Goal: Find specific page/section: Find specific page/section

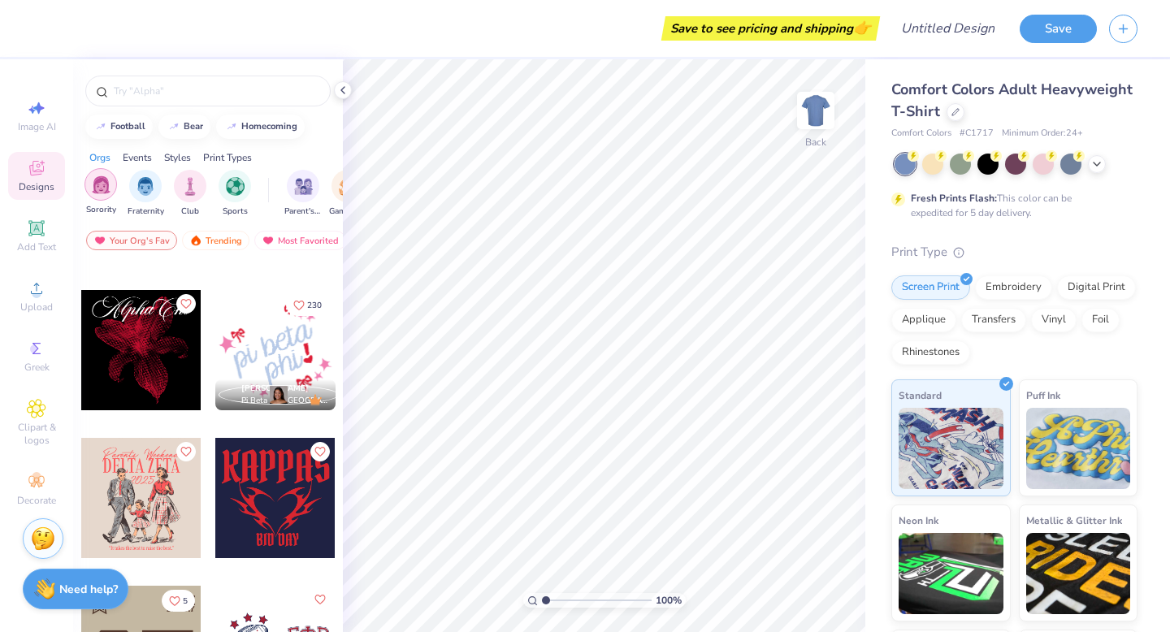
click at [90, 186] on div "filter for Sorority" at bounding box center [101, 184] width 33 height 33
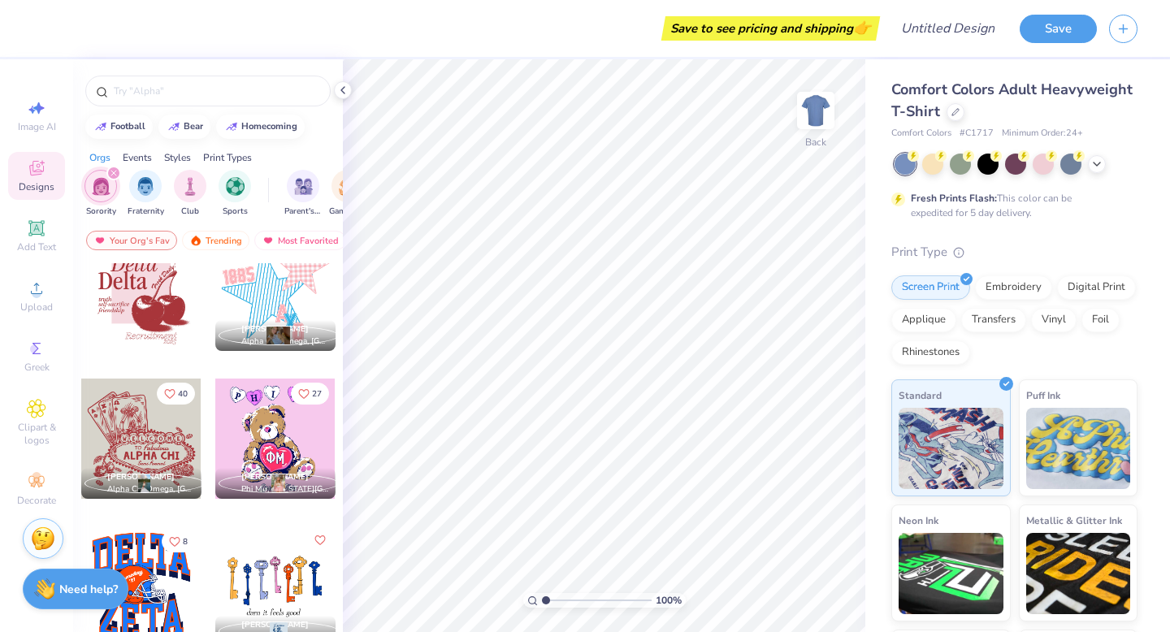
scroll to position [4180, 0]
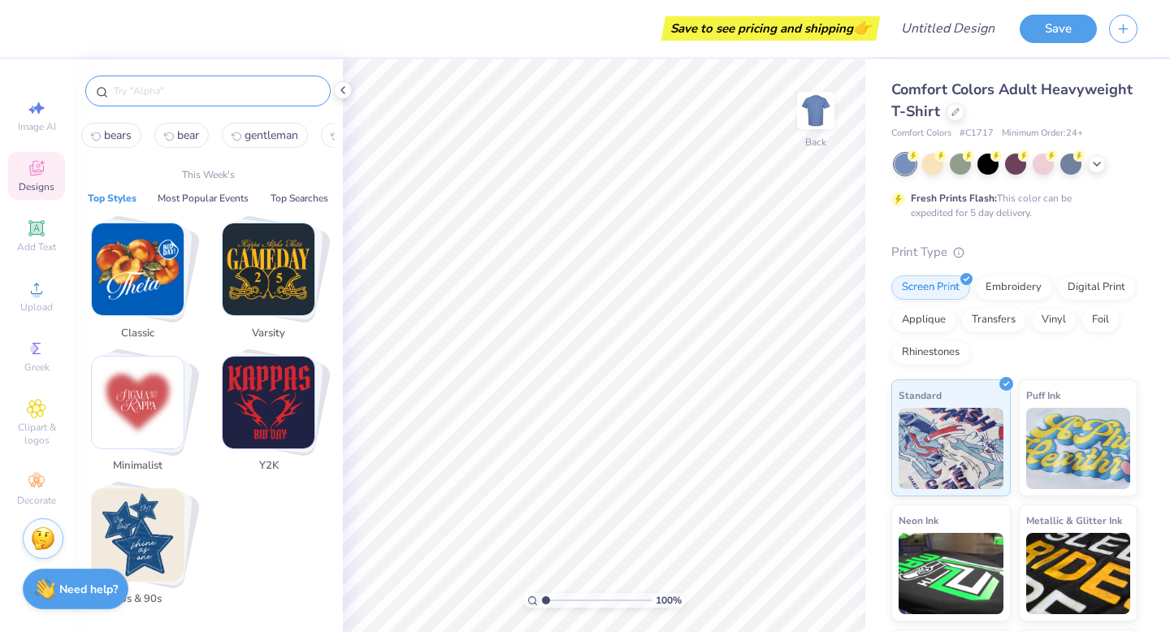
click at [155, 93] on input "text" at bounding box center [216, 91] width 208 height 16
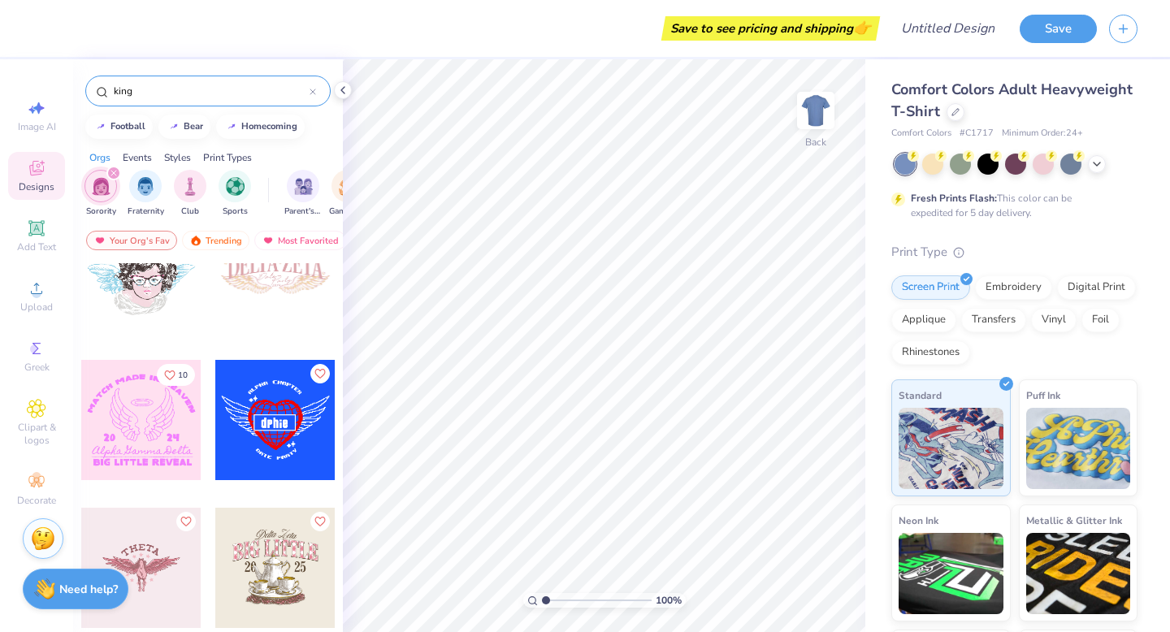
scroll to position [4055, 0]
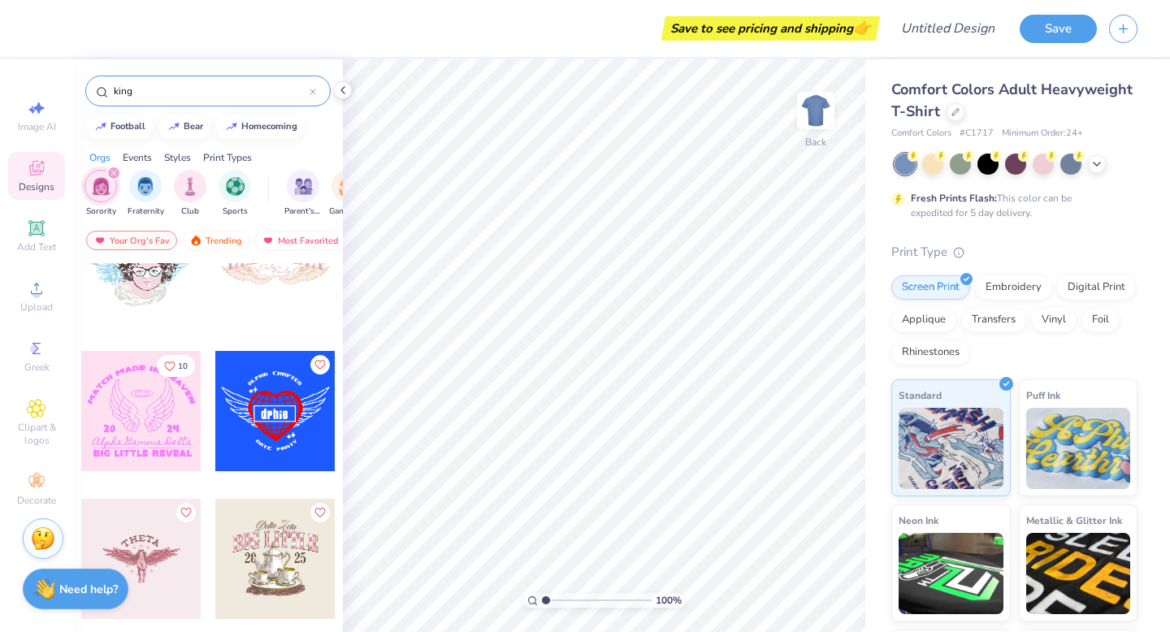
type input "king"
click at [108, 165] on div "Sorority Fraternity Club Sports Parent's Weekend Game Day Rush & Bid PR & Gener…" at bounding box center [208, 195] width 270 height 61
click at [112, 176] on icon "filter for Sorority" at bounding box center [114, 173] width 7 height 7
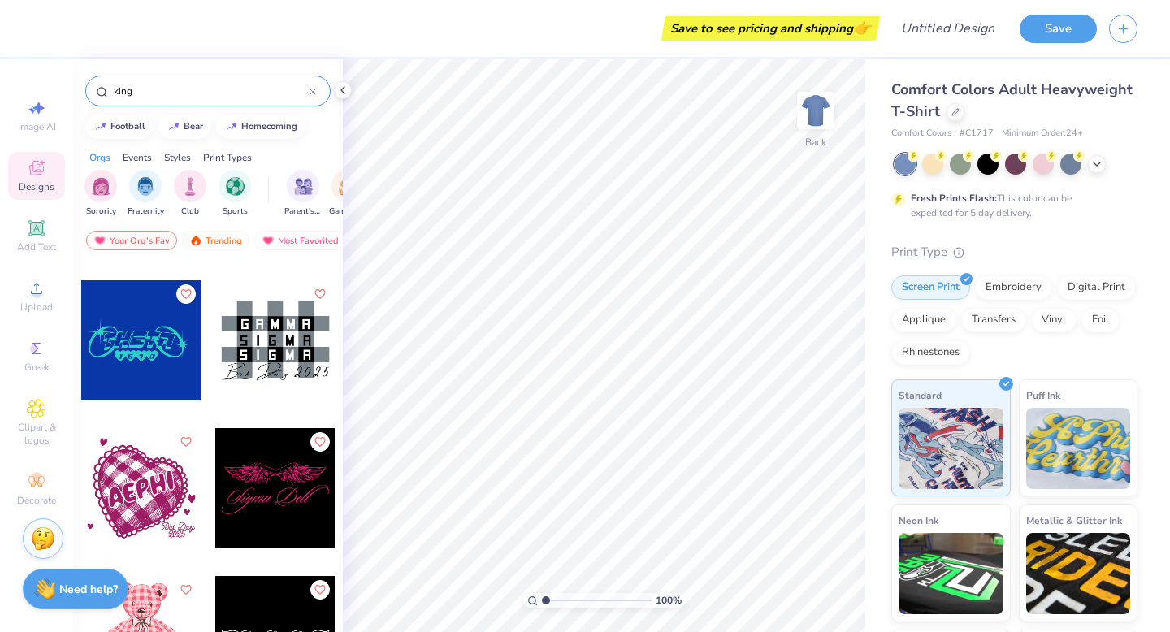
scroll to position [3239, 0]
click at [314, 85] on div at bounding box center [313, 91] width 7 height 15
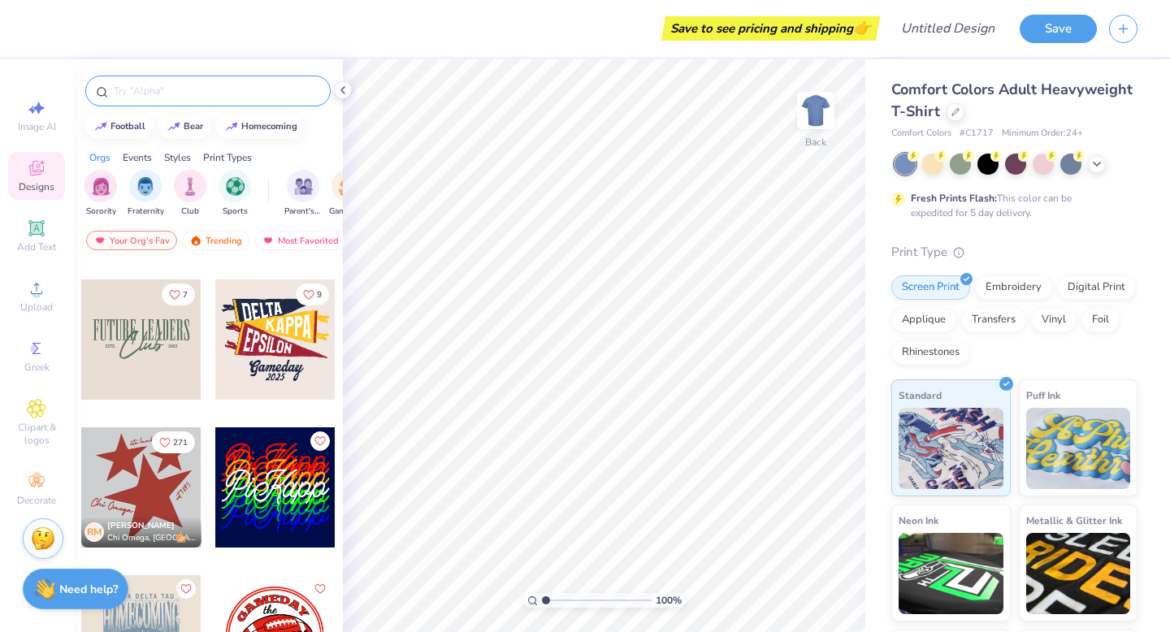
click at [269, 89] on input "text" at bounding box center [216, 91] width 208 height 16
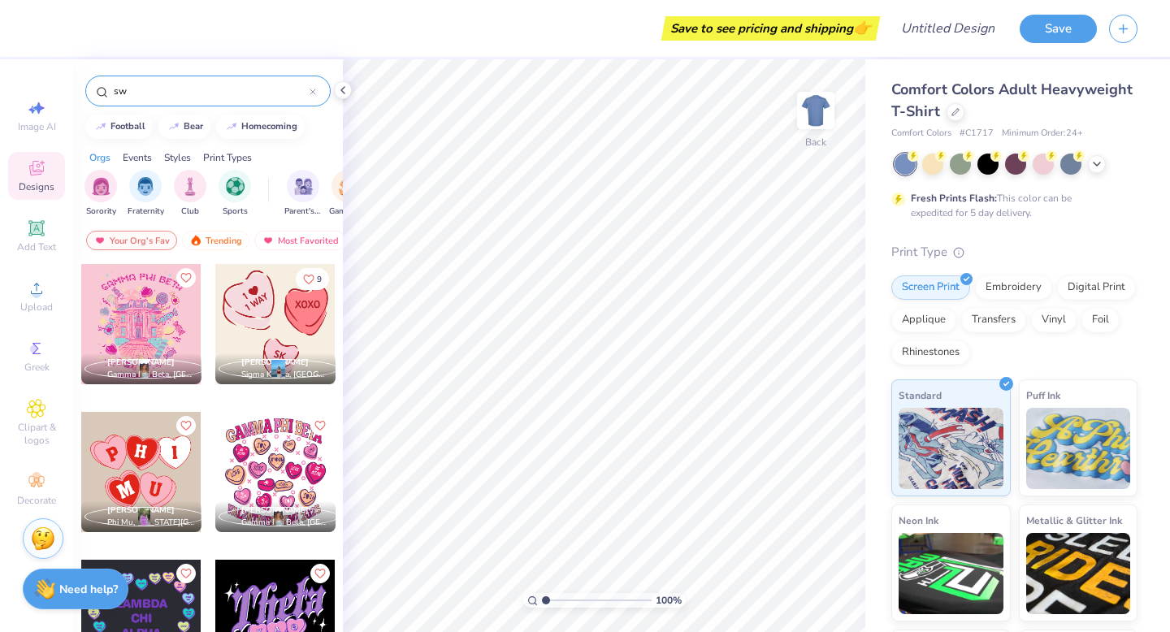
type input "s"
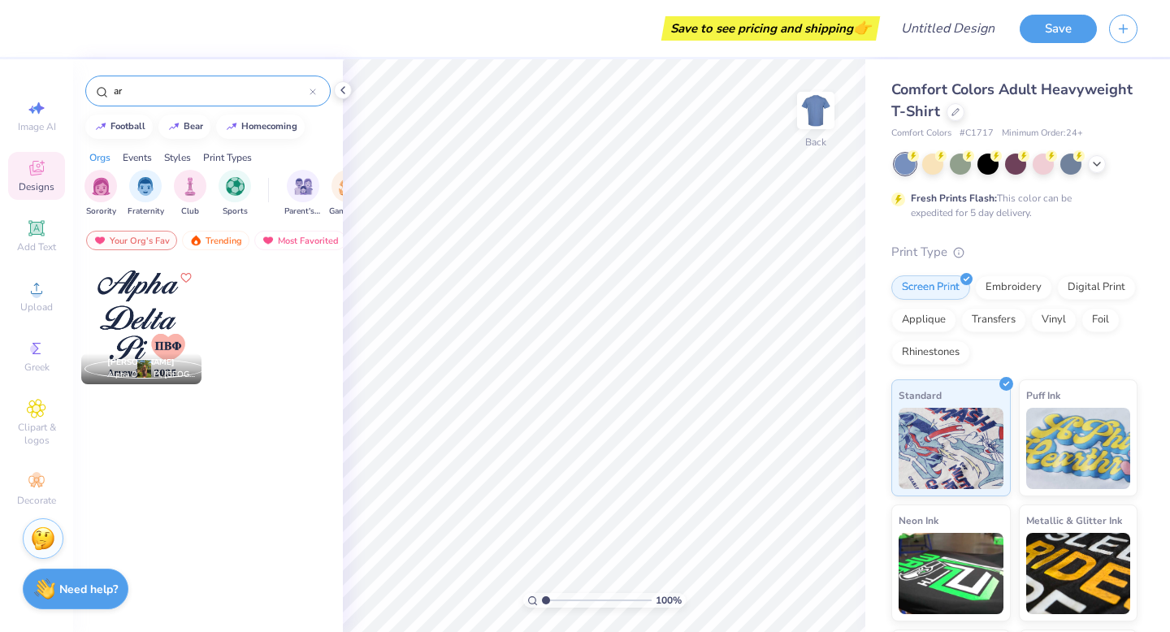
type input "a"
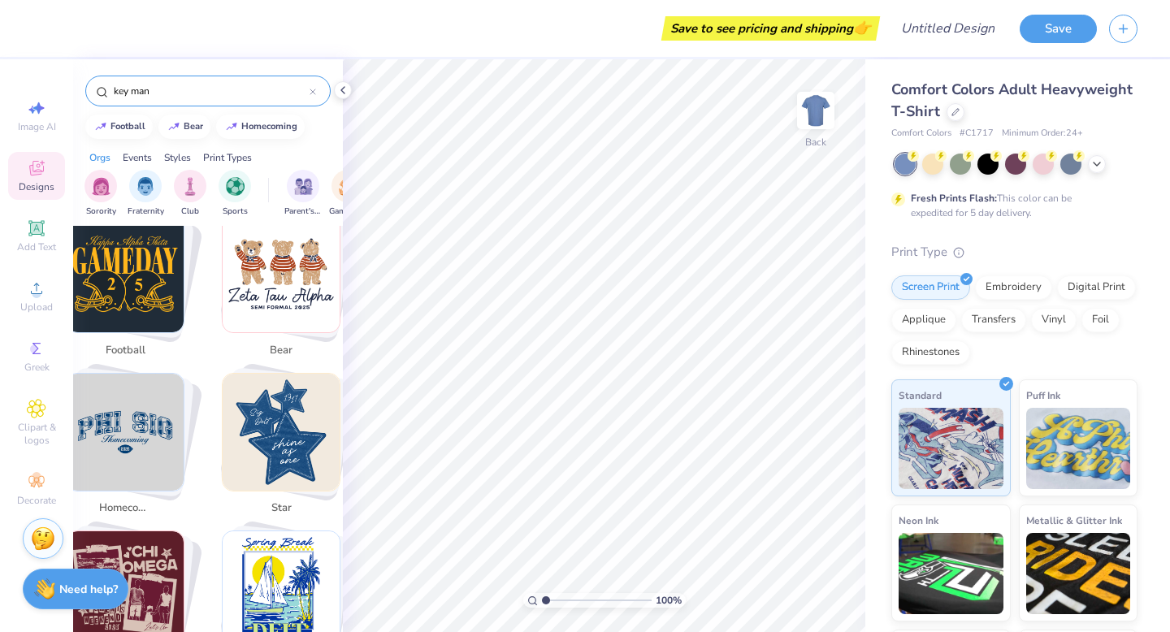
scroll to position [0, 0]
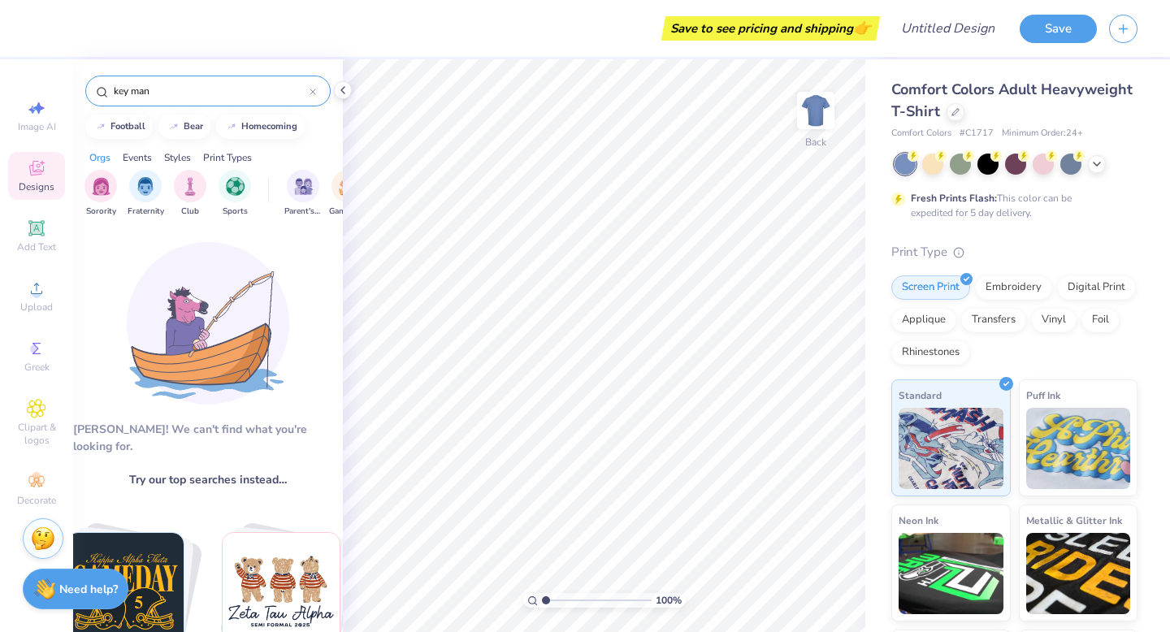
click at [123, 87] on input "key man" at bounding box center [210, 91] width 197 height 16
click at [126, 90] on input "key man" at bounding box center [210, 91] width 197 height 16
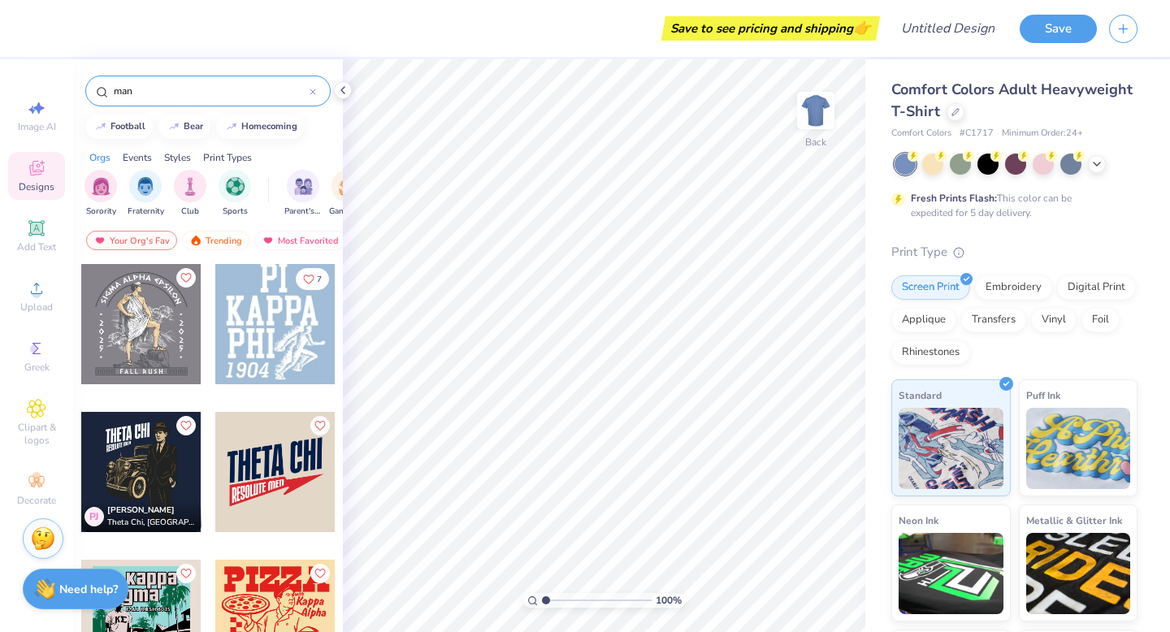
click at [153, 84] on input "man" at bounding box center [210, 91] width 197 height 16
type input "m"
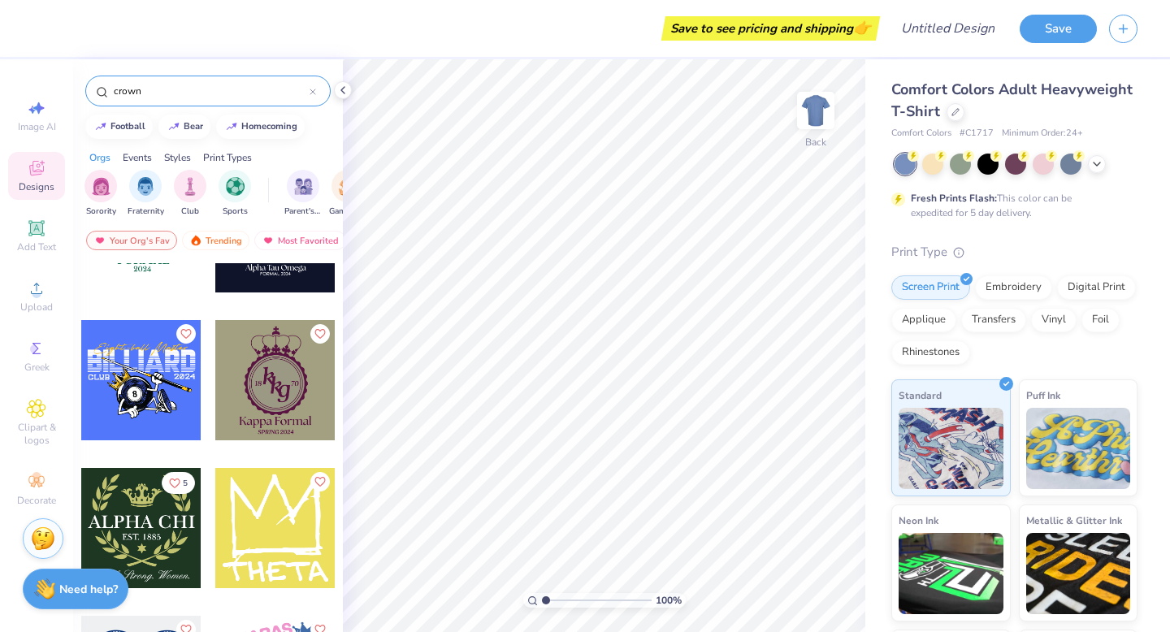
scroll to position [1868, 0]
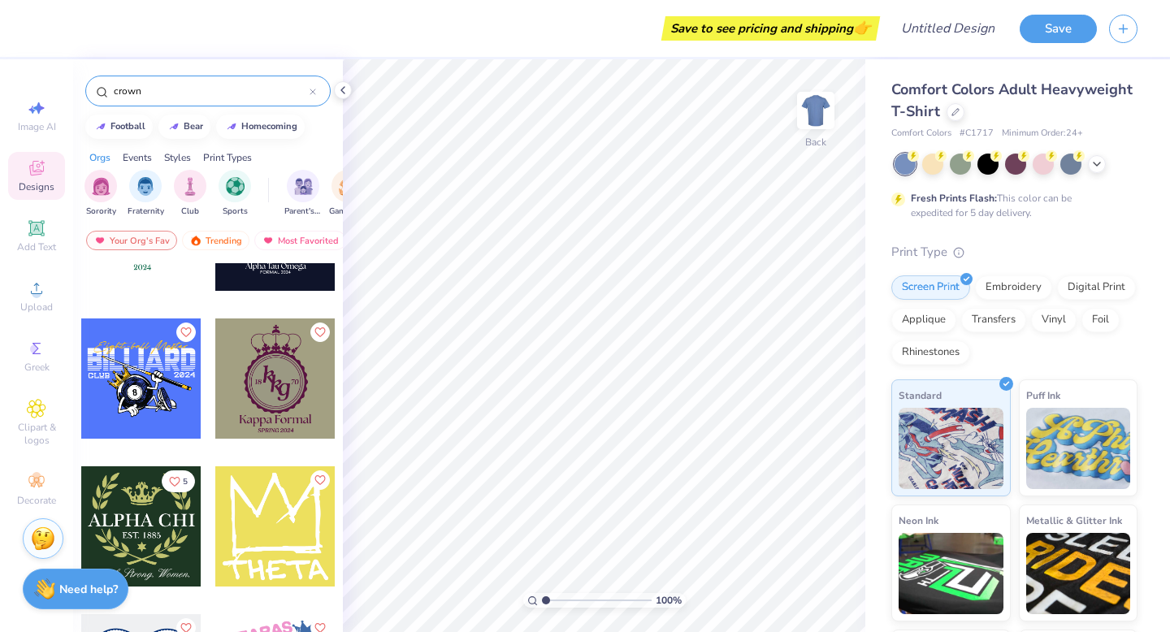
type input "crown"
click at [319, 88] on div "crown" at bounding box center [207, 91] width 245 height 31
click at [314, 90] on icon at bounding box center [312, 91] width 5 height 5
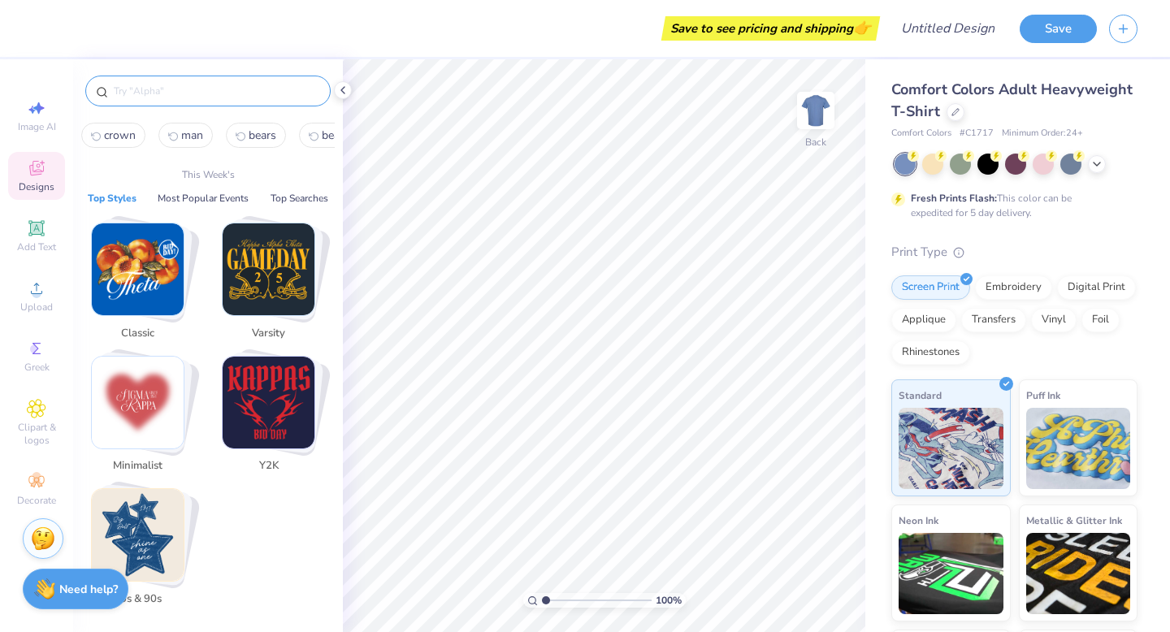
click at [276, 87] on input "text" at bounding box center [216, 91] width 208 height 16
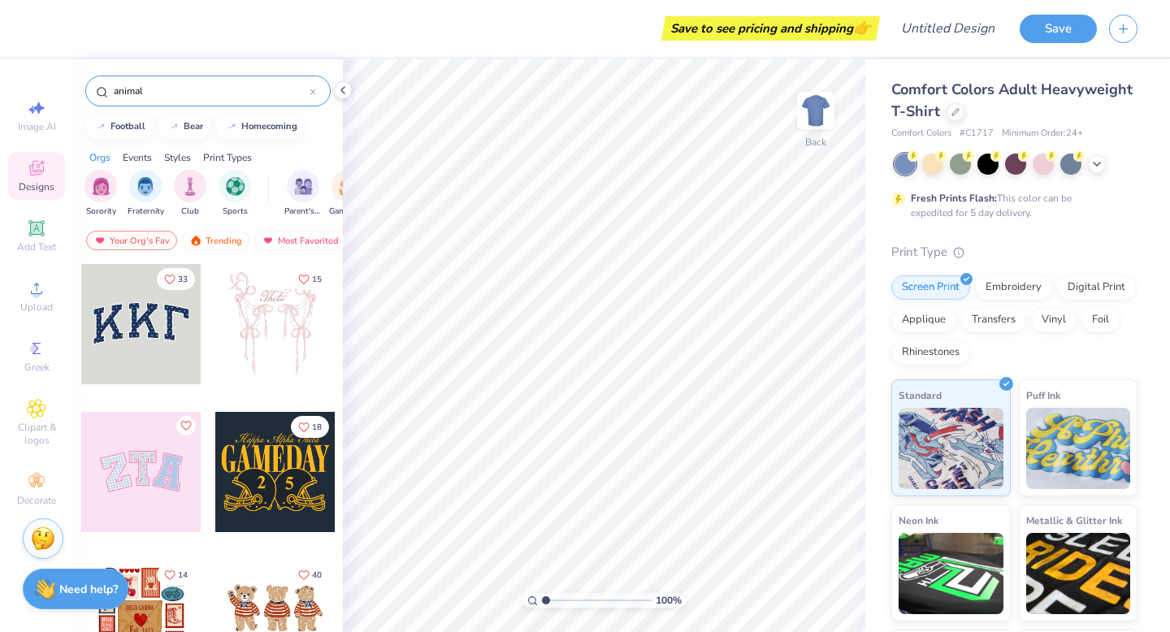
type input "animal"
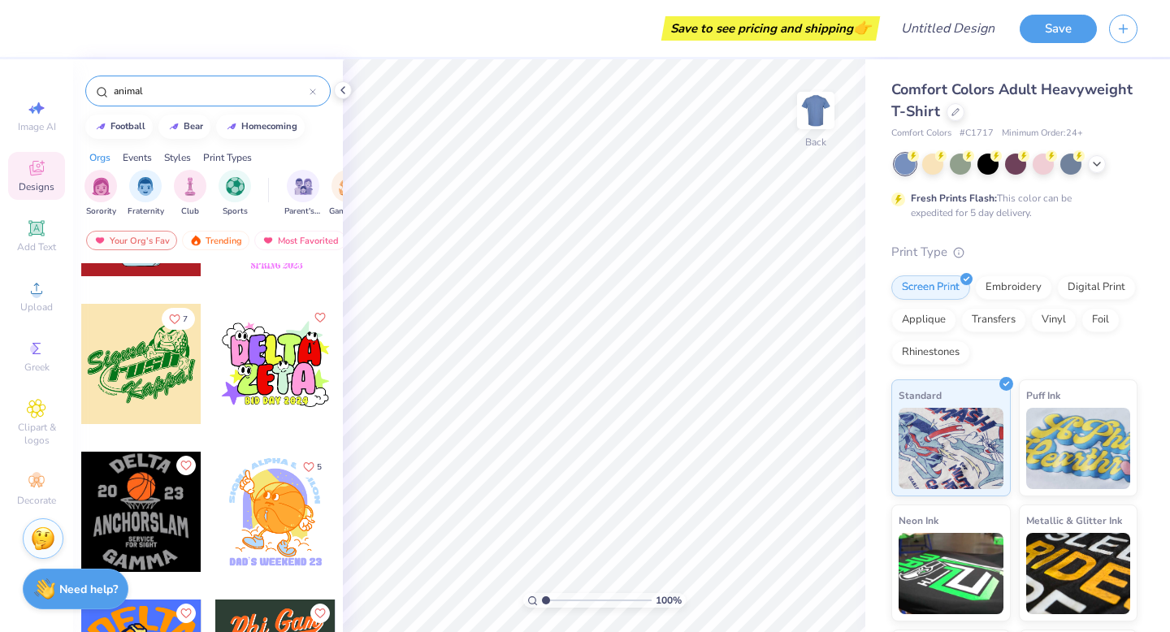
scroll to position [2380, 0]
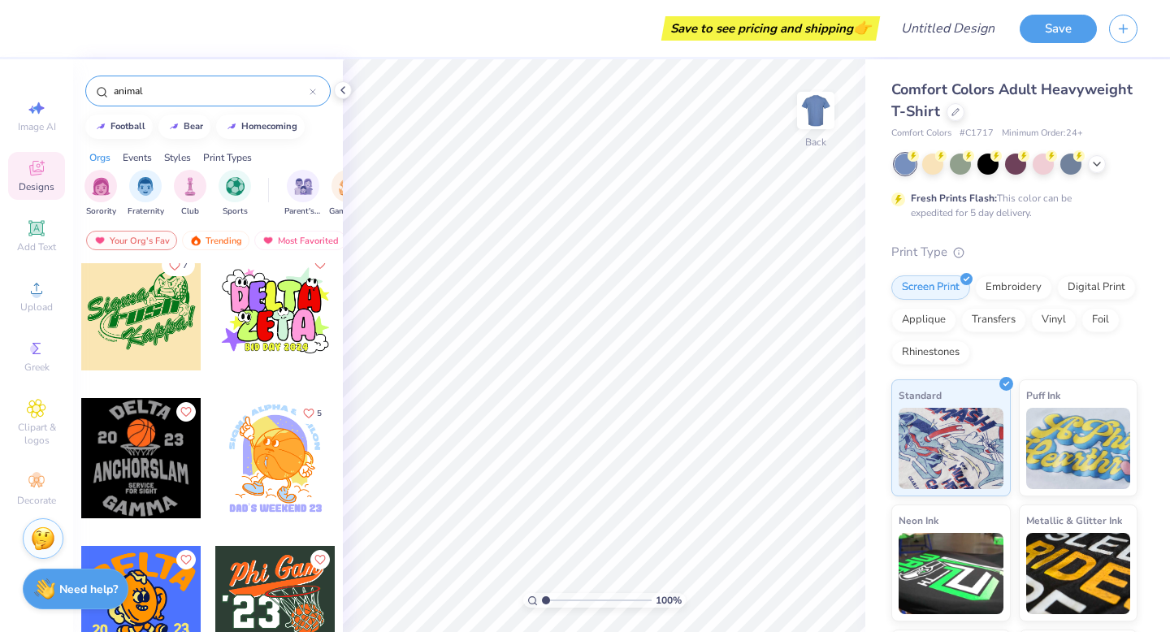
click at [312, 89] on icon at bounding box center [313, 92] width 7 height 7
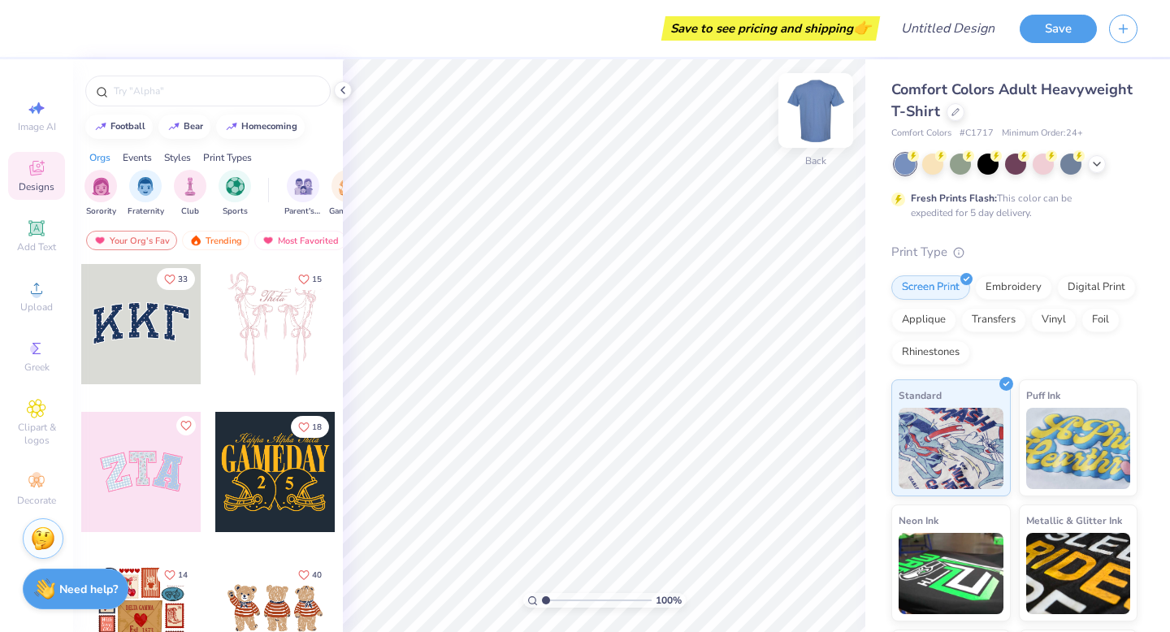
click at [812, 117] on img at bounding box center [815, 110] width 65 height 65
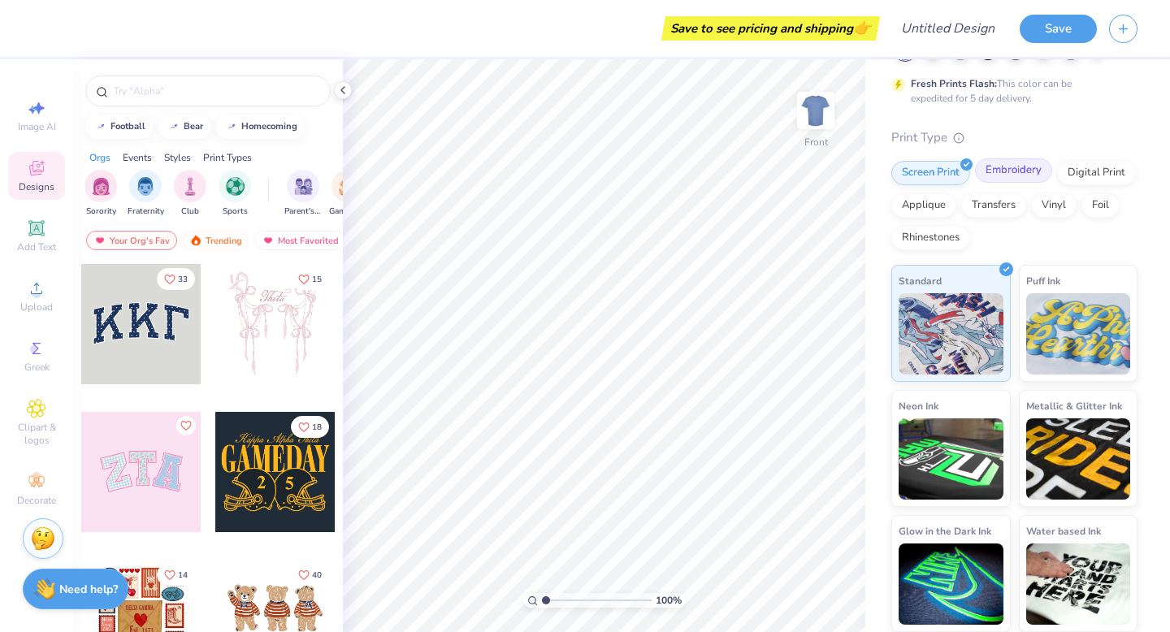
click at [1009, 166] on div "Embroidery" at bounding box center [1013, 170] width 77 height 24
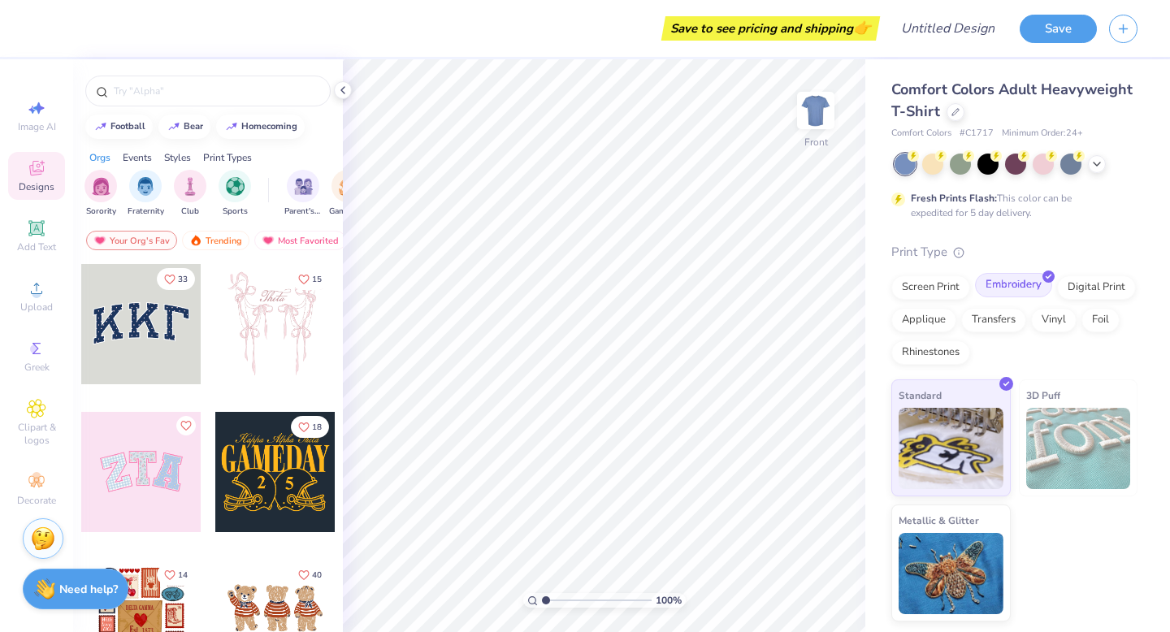
scroll to position [0, 0]
click at [924, 314] on div "Applique" at bounding box center [924, 318] width 65 height 24
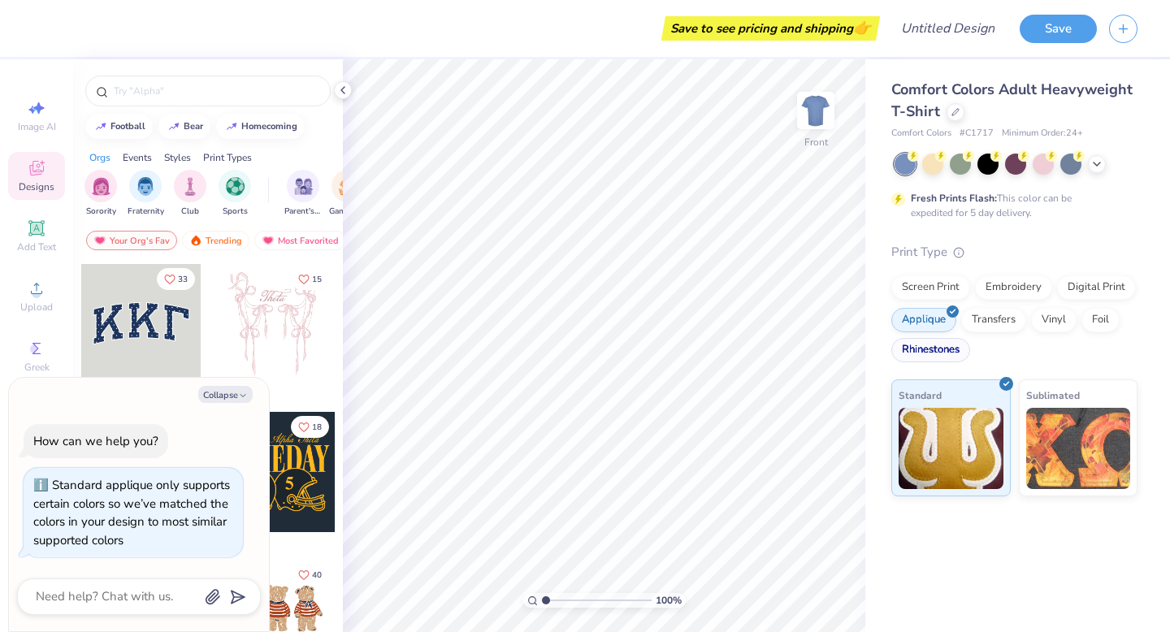
click at [940, 359] on div "Rhinestones" at bounding box center [931, 350] width 79 height 24
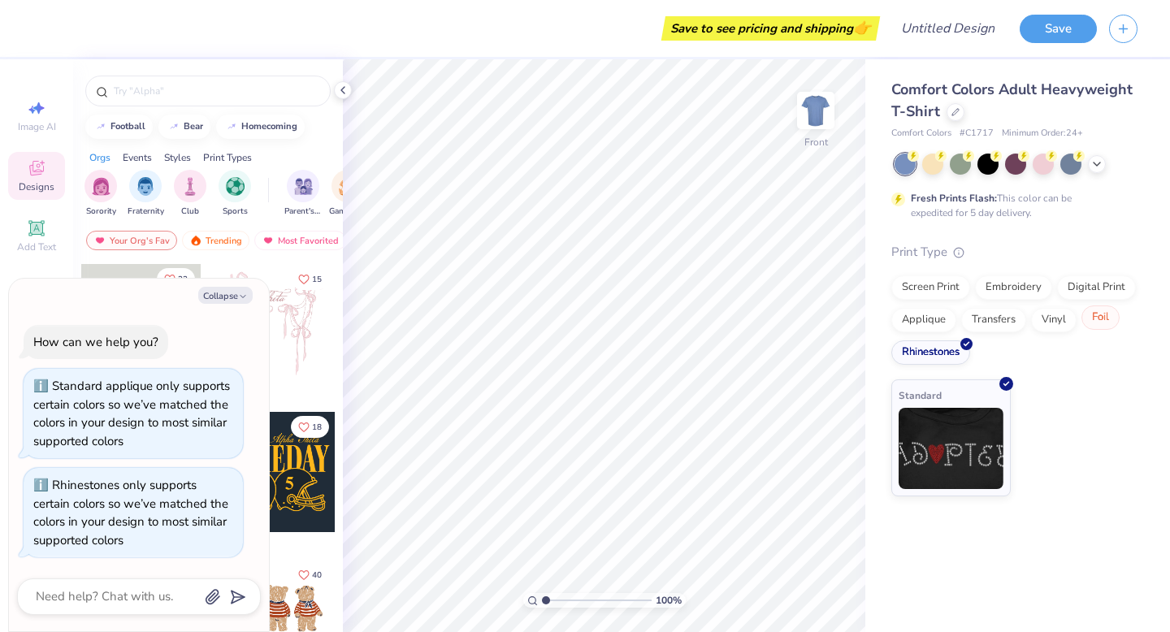
click at [1087, 323] on div "Foil" at bounding box center [1101, 318] width 38 height 24
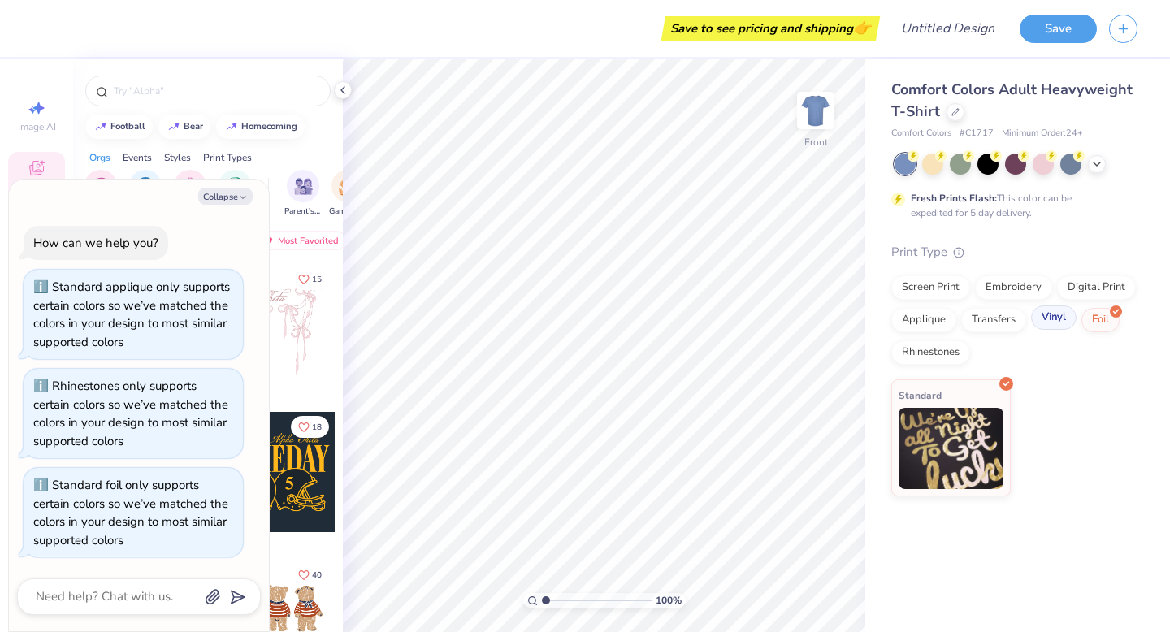
click at [1073, 318] on div "Vinyl" at bounding box center [1054, 318] width 46 height 24
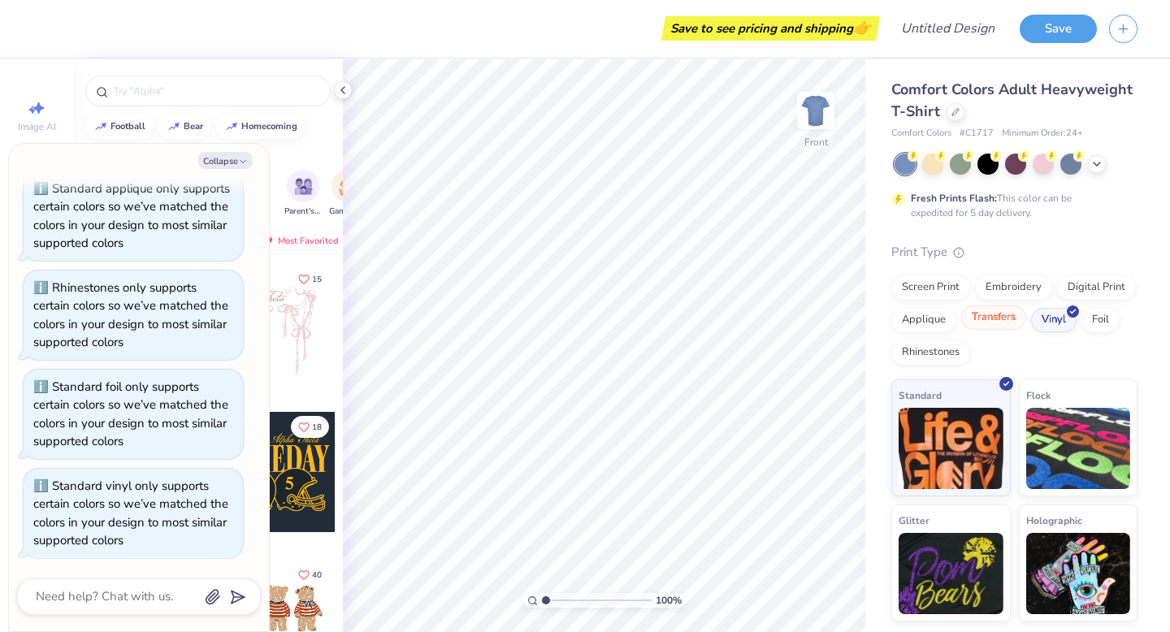
click at [1012, 318] on div "Transfers" at bounding box center [993, 318] width 65 height 24
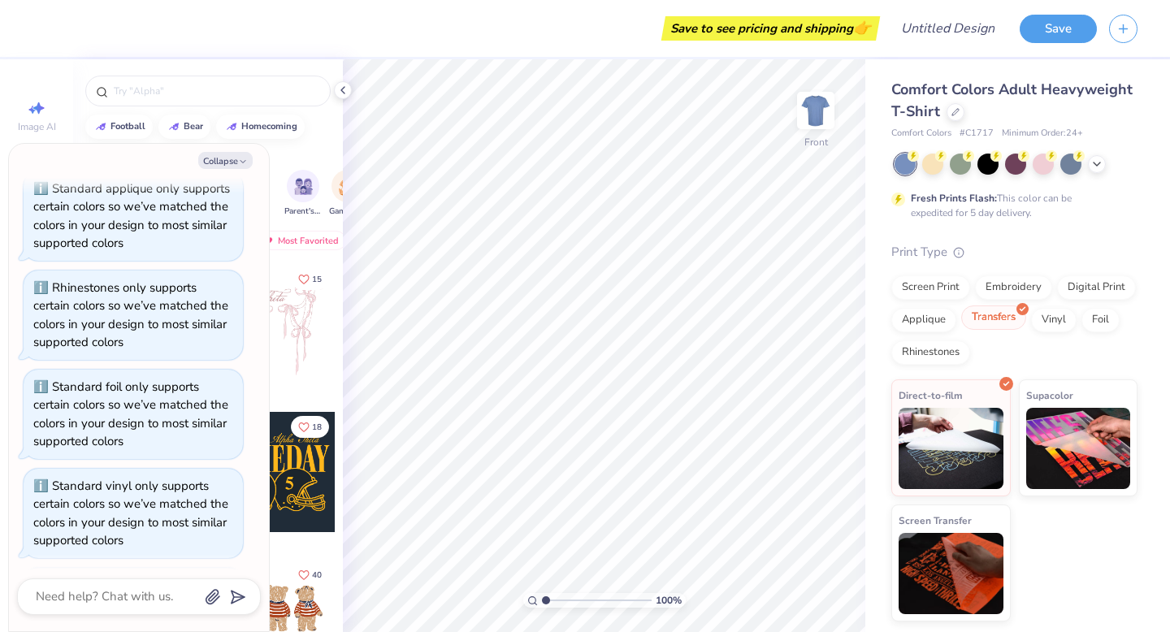
scroll to position [163, 0]
click at [1098, 294] on div "Digital Print" at bounding box center [1096, 285] width 79 height 24
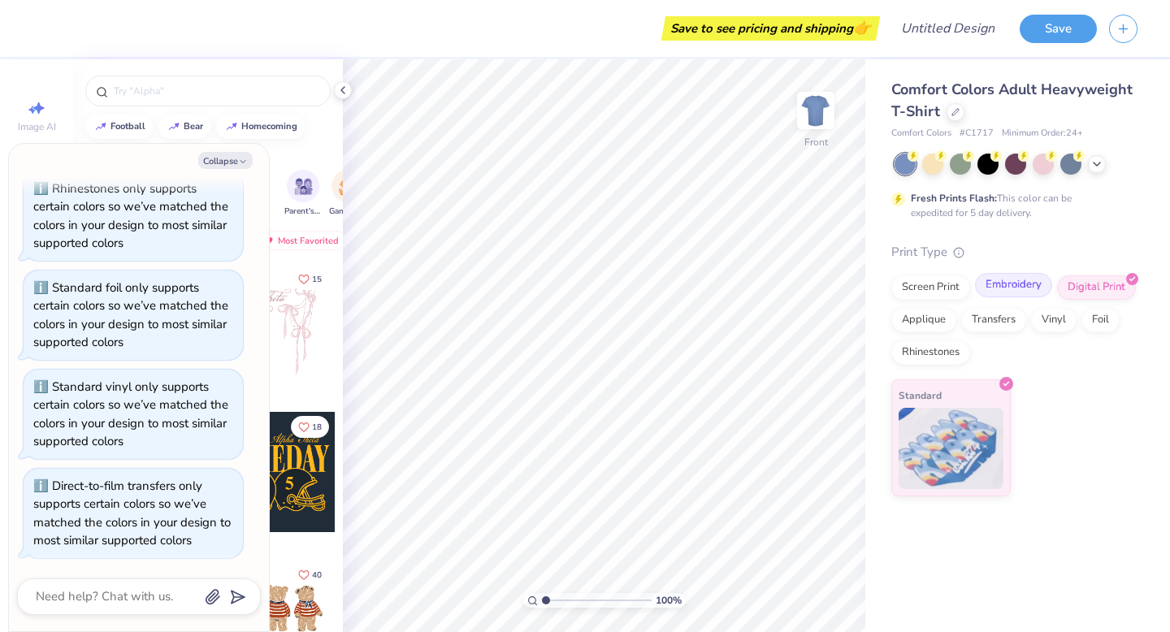
click at [1021, 276] on div "Embroidery" at bounding box center [1013, 285] width 77 height 24
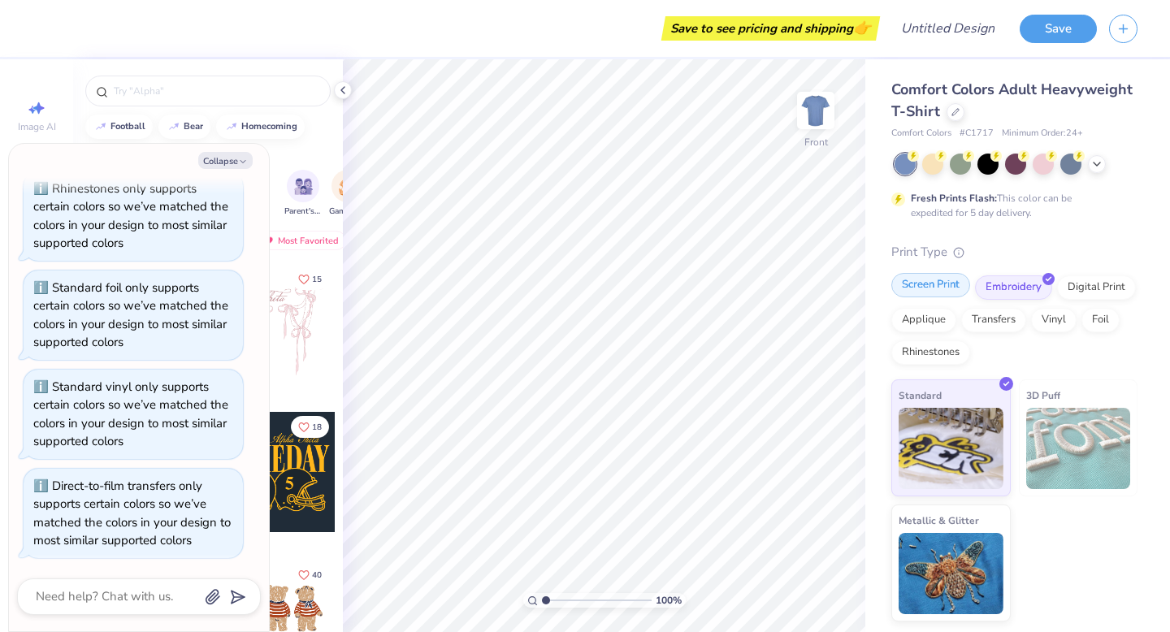
click at [941, 289] on div "Screen Print" at bounding box center [931, 285] width 79 height 24
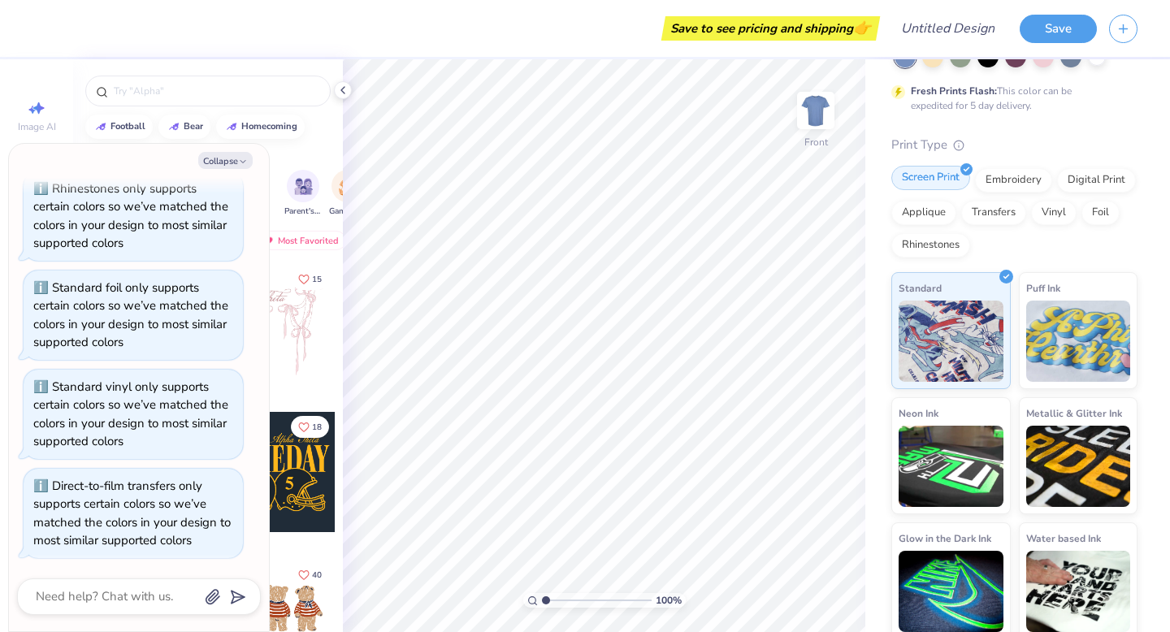
scroll to position [115, 0]
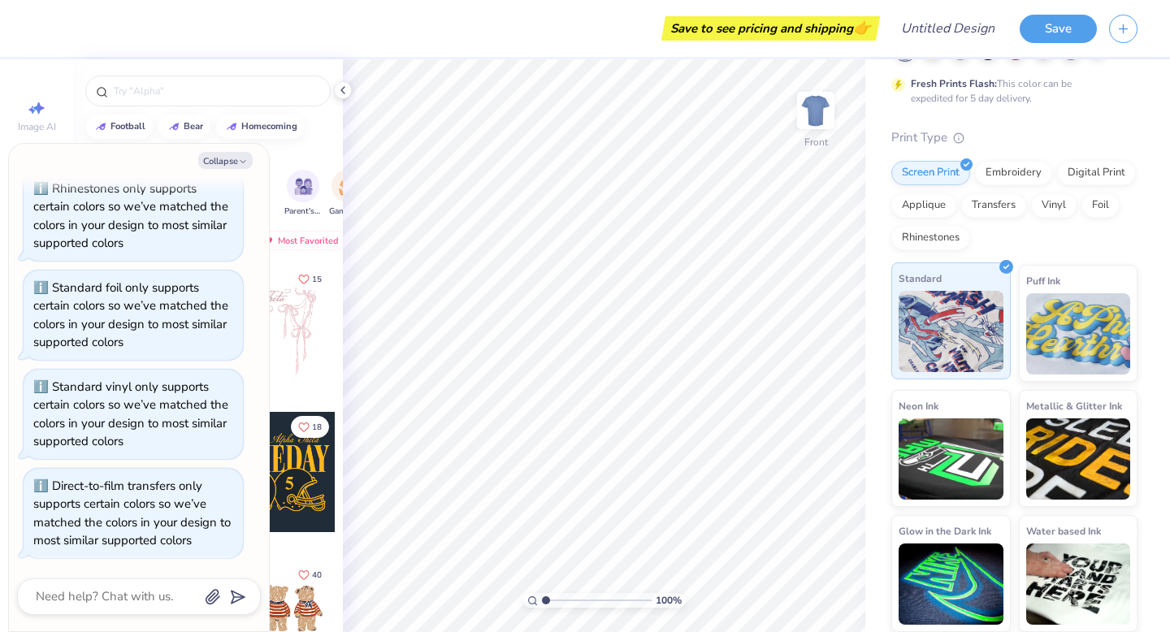
click at [948, 300] on img at bounding box center [951, 331] width 105 height 81
click at [286, 306] on div at bounding box center [275, 324] width 120 height 120
click at [218, 169] on div "Collapse How can we help you? Standard applique only supports certain colors so…" at bounding box center [139, 388] width 260 height 488
click at [218, 157] on button "Collapse" at bounding box center [225, 160] width 54 height 17
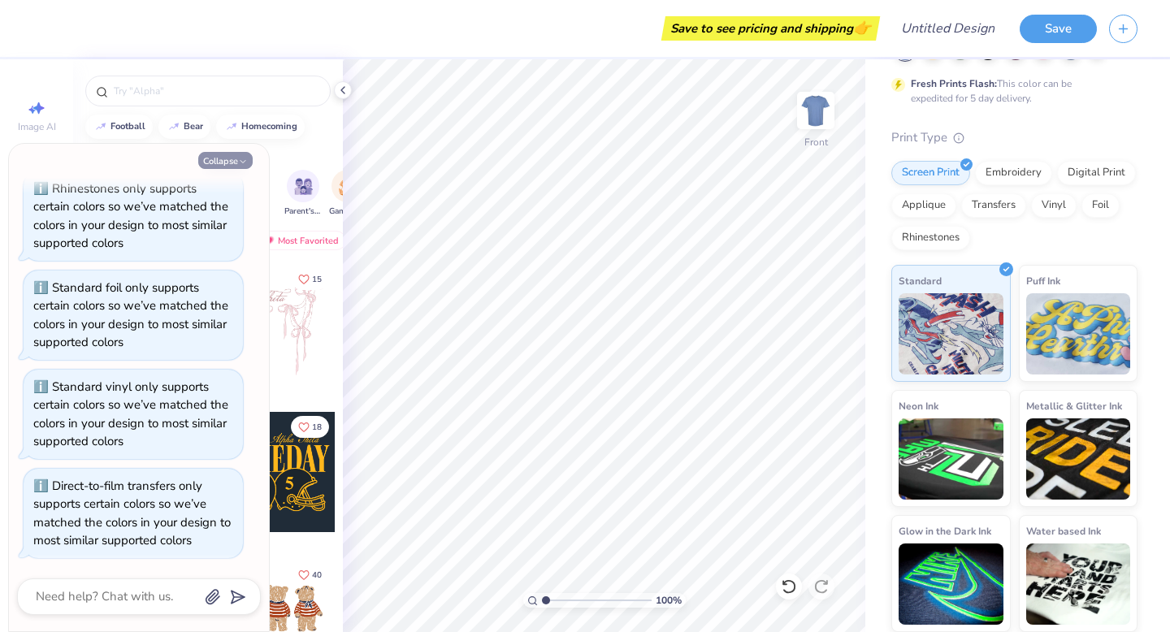
type textarea "x"
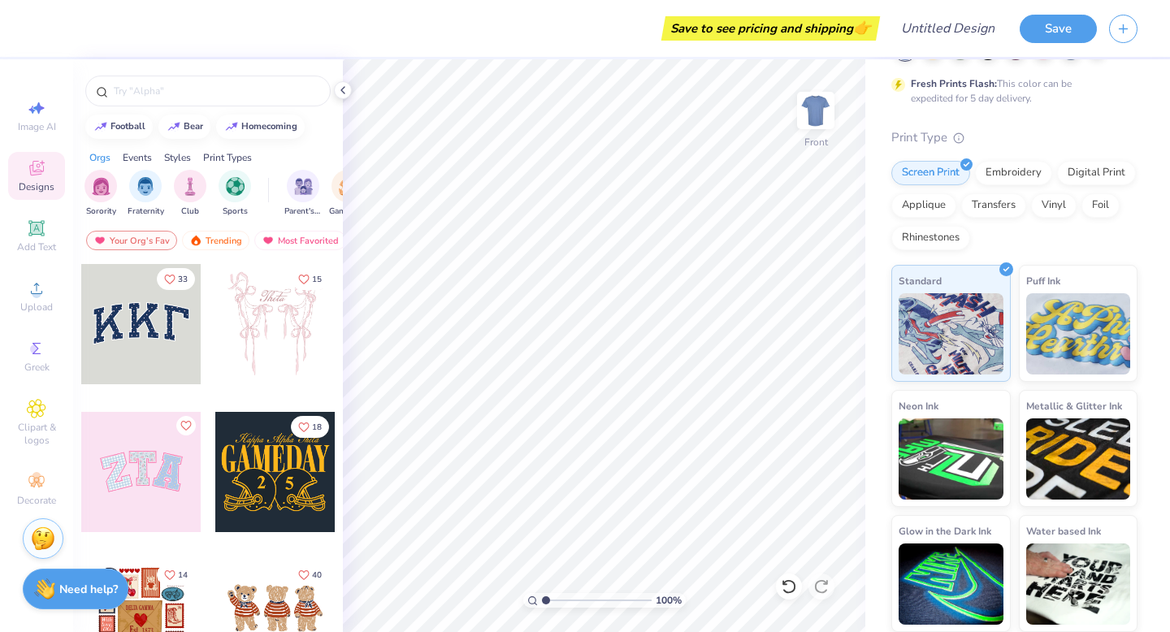
scroll to position [37, 0]
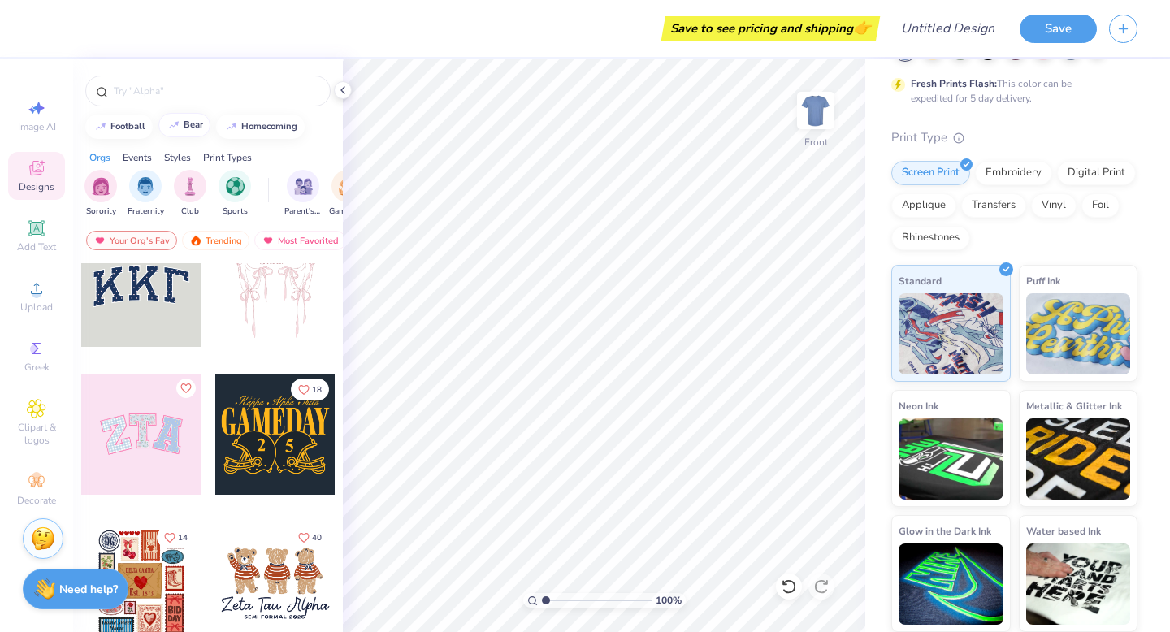
click at [192, 122] on div "bear" at bounding box center [194, 124] width 20 height 9
type input "bear"
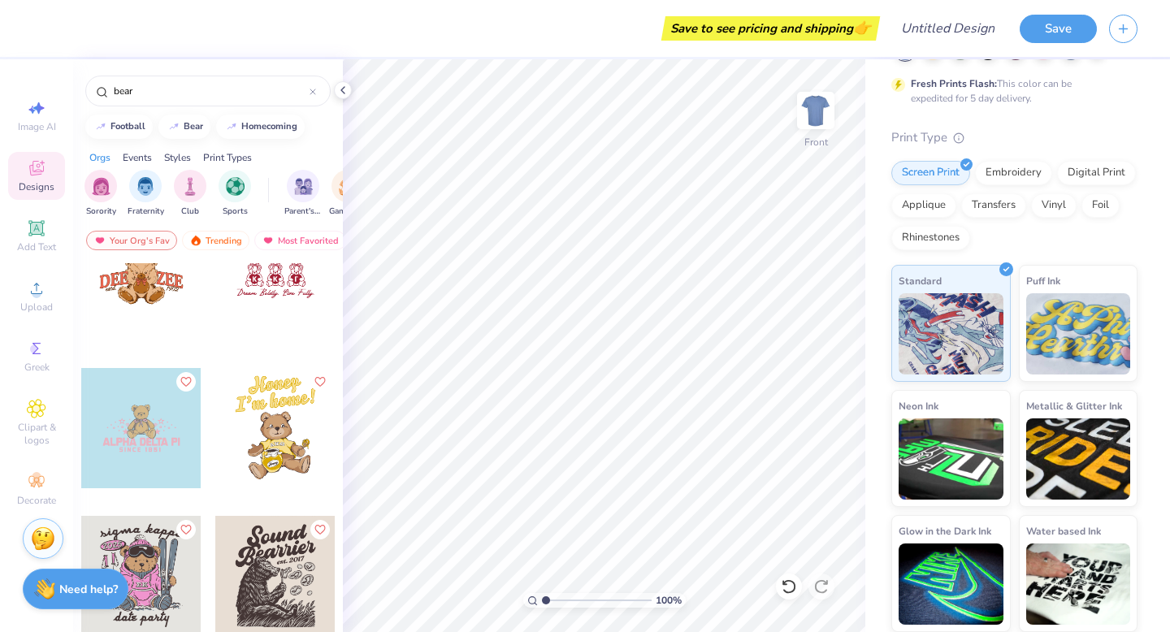
scroll to position [2119, 0]
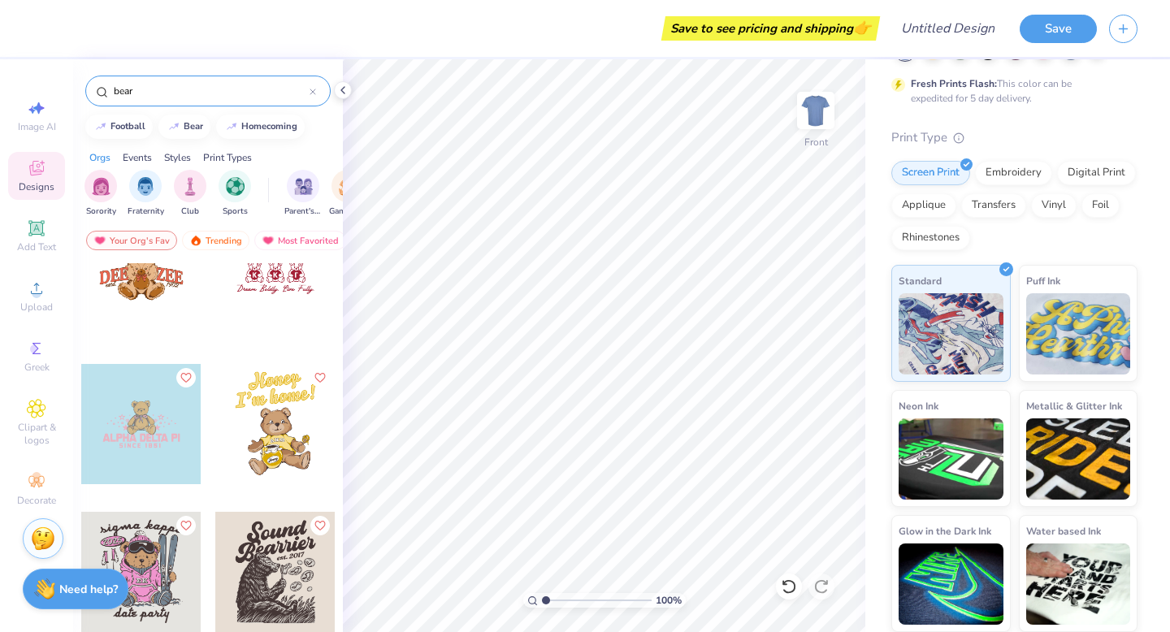
click at [309, 89] on input "bear" at bounding box center [210, 91] width 197 height 16
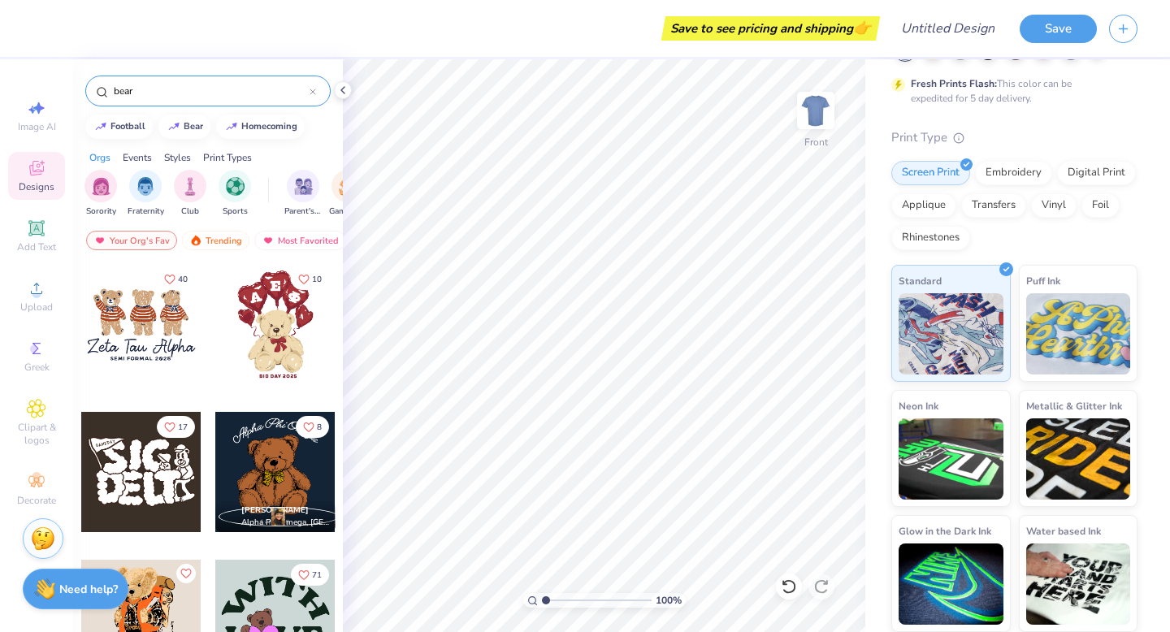
click at [319, 90] on div "bear" at bounding box center [207, 91] width 245 height 31
click at [318, 90] on div "bear" at bounding box center [207, 91] width 245 height 31
click at [313, 90] on icon at bounding box center [312, 91] width 5 height 5
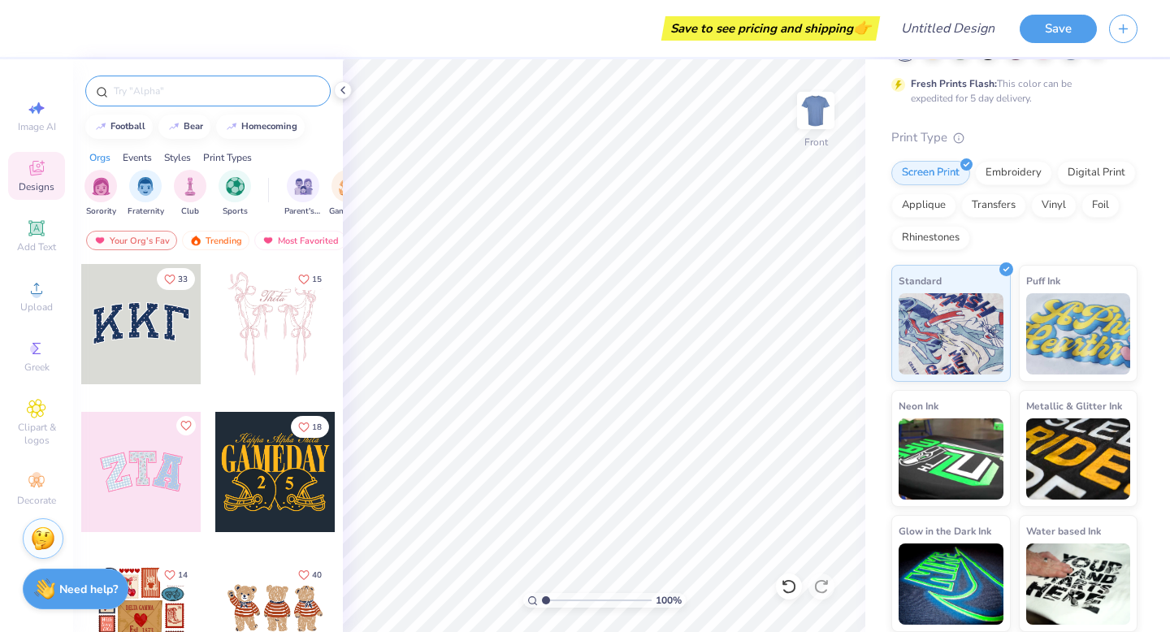
click at [274, 85] on input "text" at bounding box center [216, 91] width 208 height 16
type input "a"
type input "man"
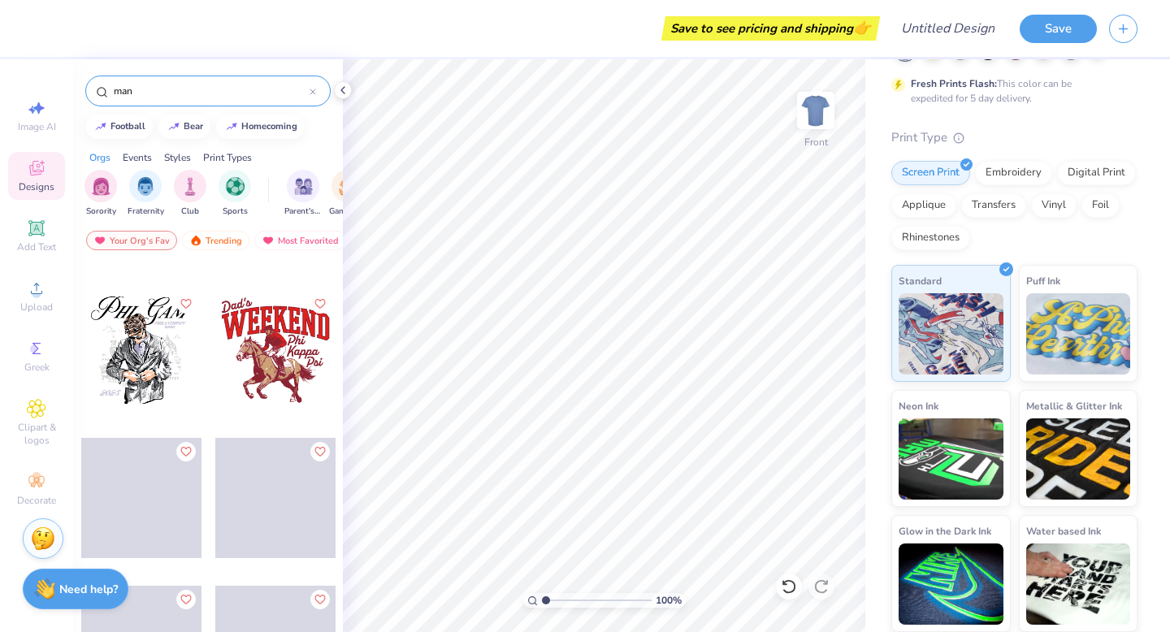
scroll to position [429, 0]
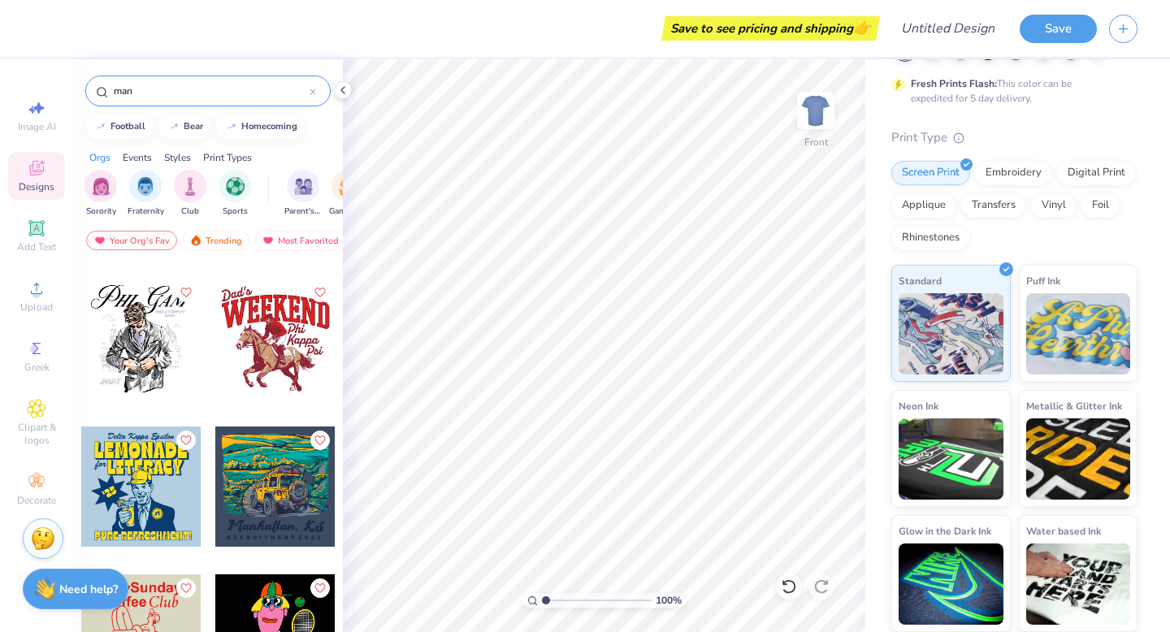
click at [160, 365] on div at bounding box center [141, 339] width 120 height 120
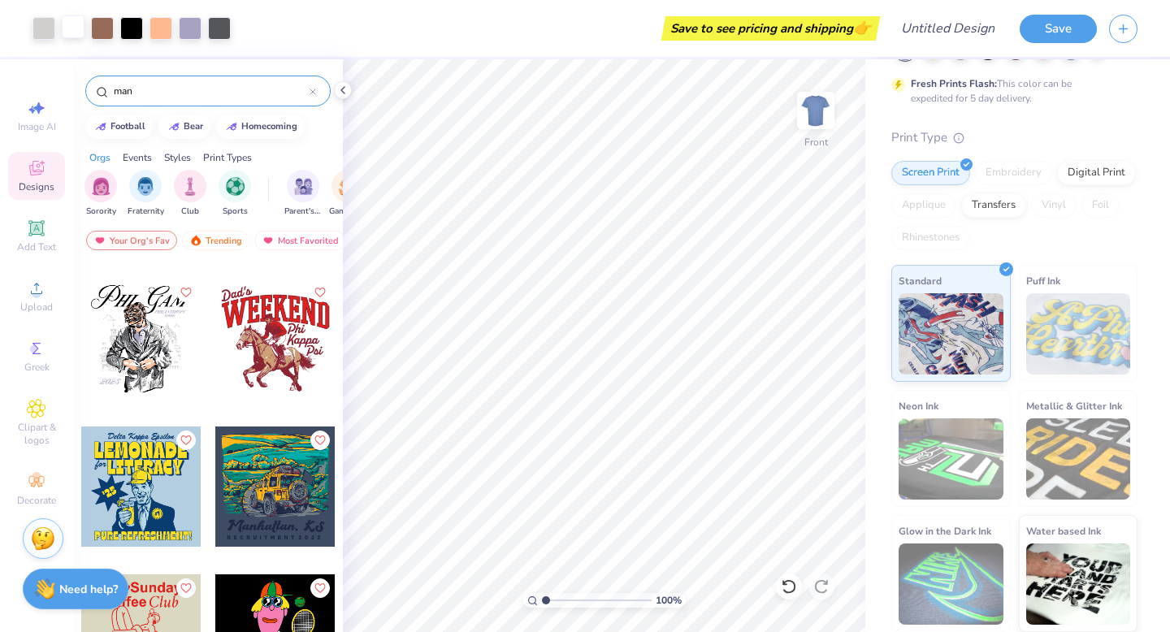
click at [78, 35] on div at bounding box center [73, 26] width 23 height 23
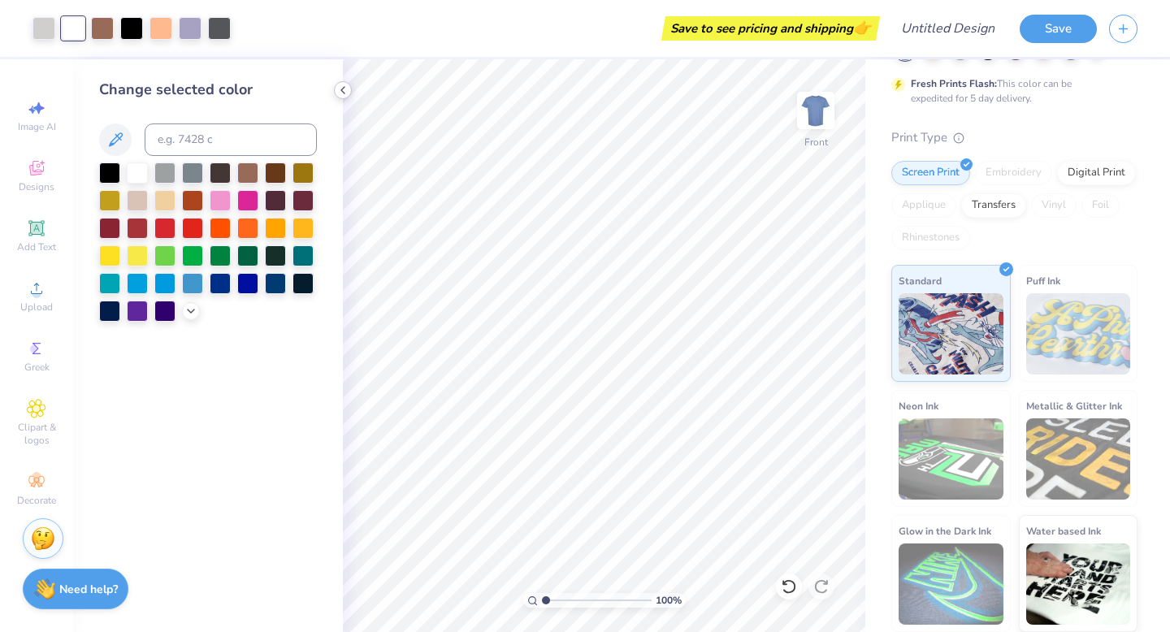
click at [345, 89] on icon at bounding box center [342, 90] width 13 height 13
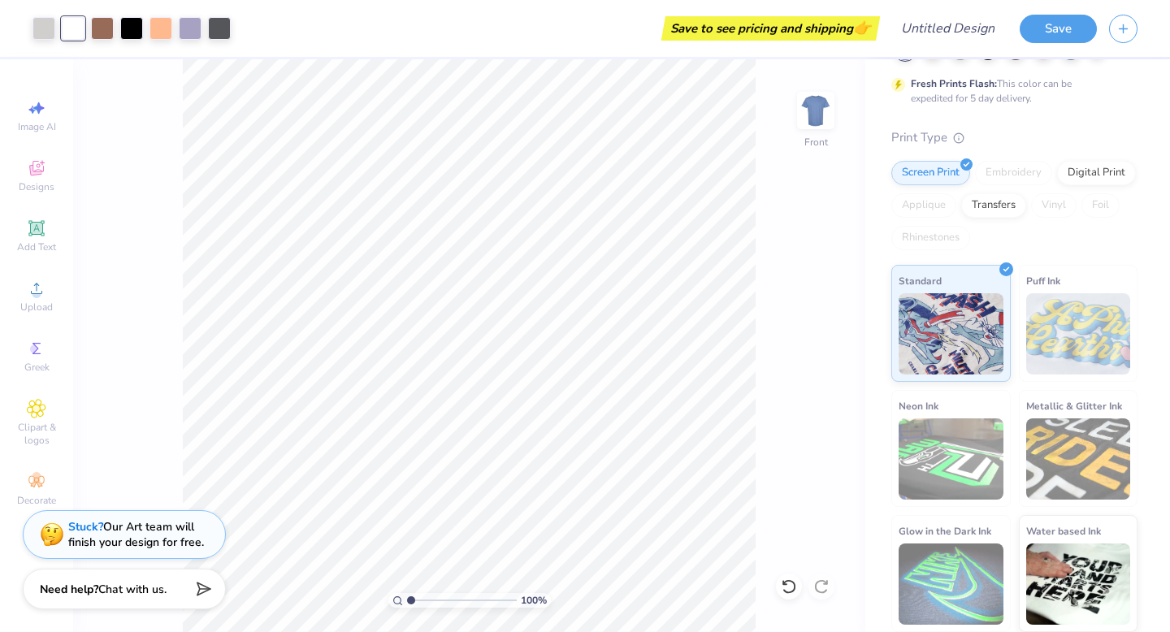
scroll to position [0, 0]
